Goal: Task Accomplishment & Management: Use online tool/utility

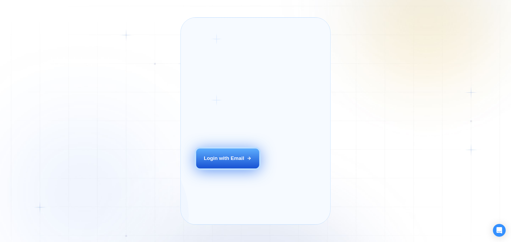
click at [214, 165] on button "Login with Email" at bounding box center [227, 159] width 63 height 20
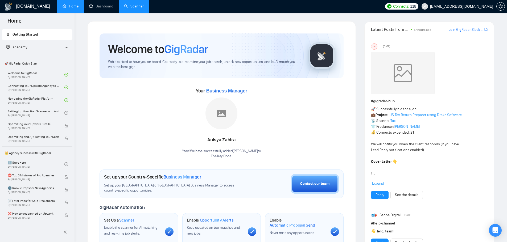
click at [139, 9] on link "Scanner" at bounding box center [134, 6] width 20 height 5
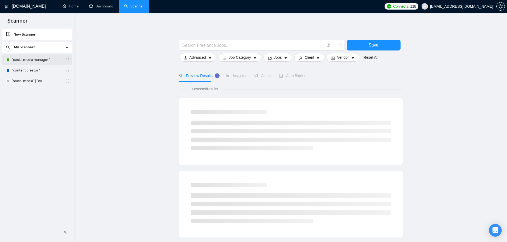
click at [34, 62] on link ""social media manager"" at bounding box center [37, 60] width 51 height 11
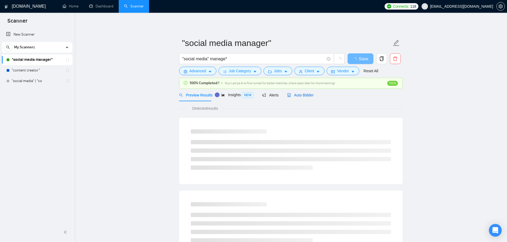
click at [304, 96] on span "Auto Bidder" at bounding box center [300, 95] width 26 height 4
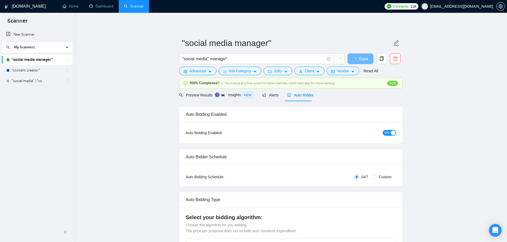
checkbox input "true"
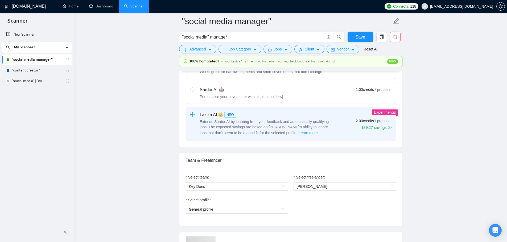
scroll to position [266, 0]
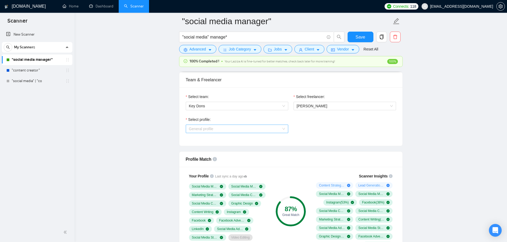
click at [241, 131] on span "General profile" at bounding box center [237, 129] width 96 height 8
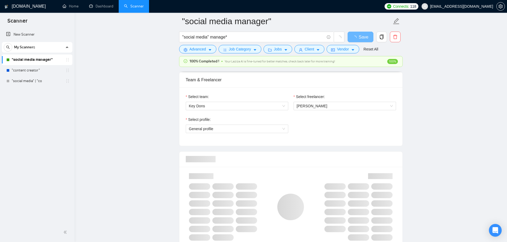
scroll to position [266, 0]
click at [215, 126] on span "General profile" at bounding box center [237, 129] width 96 height 8
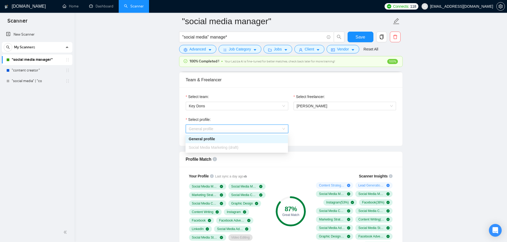
click at [215, 126] on span "General profile" at bounding box center [237, 129] width 96 height 8
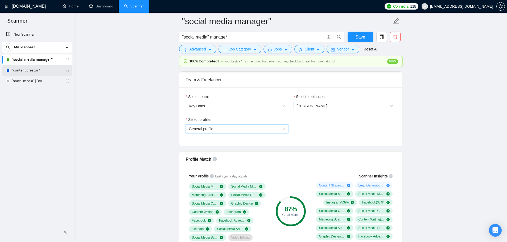
click at [35, 72] on link ""content creator"" at bounding box center [37, 70] width 51 height 11
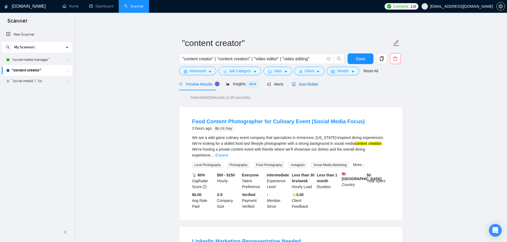
click at [299, 84] on span "Auto Bidder" at bounding box center [305, 84] width 26 height 4
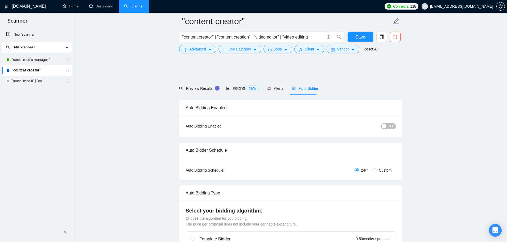
scroll to position [266, 0]
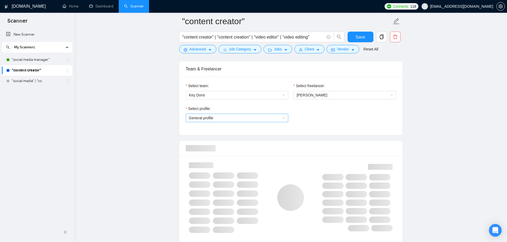
click at [236, 117] on span "General profile" at bounding box center [237, 118] width 96 height 8
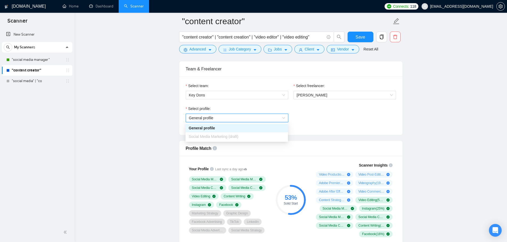
click at [234, 120] on span "General profile" at bounding box center [237, 118] width 96 height 8
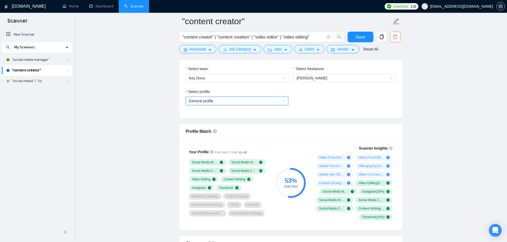
scroll to position [293, 0]
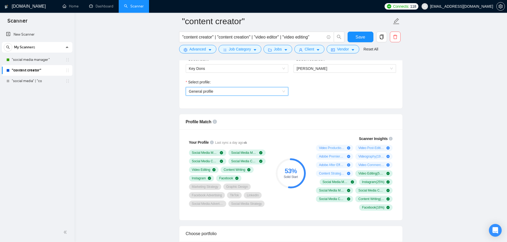
click at [216, 92] on span "General profile" at bounding box center [237, 91] width 96 height 8
